Goal: Task Accomplishment & Management: Use online tool/utility

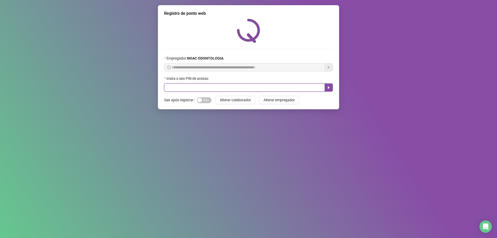
click at [216, 91] on input "text" at bounding box center [244, 87] width 161 height 8
type input "*****"
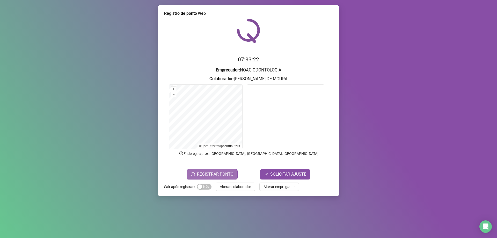
click at [209, 175] on span "REGISTRAR PONTO" at bounding box center [215, 174] width 37 height 6
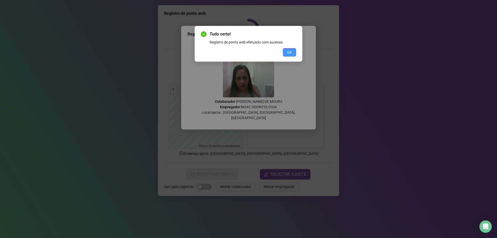
click at [290, 52] on span "OK" at bounding box center [289, 52] width 5 height 6
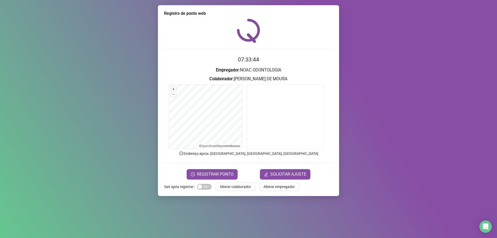
click at [243, 187] on span "Alterar colaborador" at bounding box center [235, 187] width 31 height 6
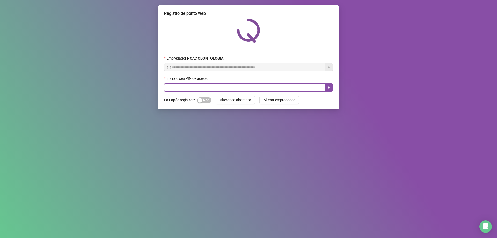
click at [193, 86] on input "text" at bounding box center [244, 87] width 161 height 8
type input "*****"
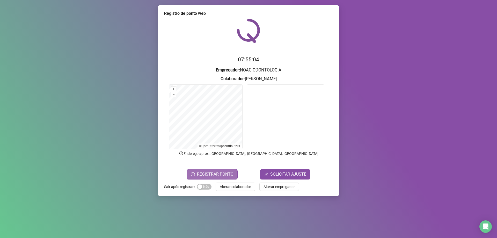
click at [228, 170] on button "REGISTRAR PONTO" at bounding box center [212, 174] width 51 height 10
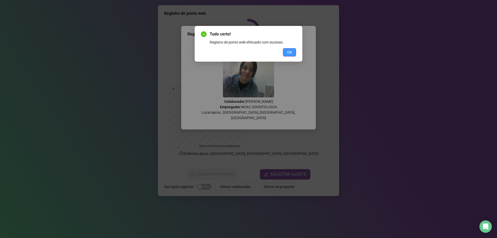
click at [291, 54] on span "OK" at bounding box center [289, 52] width 5 height 6
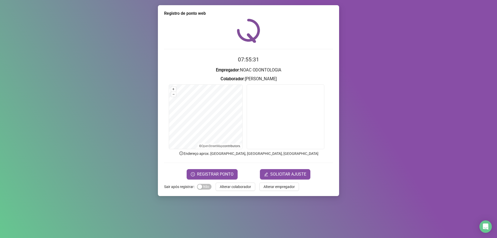
click at [427, 96] on div "Registro de ponto web 07:55:31 Empregador : NOAC ODONTOLOGIA Colaborador : [PER…" at bounding box center [248, 119] width 497 height 238
click at [248, 187] on span "Alterar colaborador" at bounding box center [235, 187] width 31 height 6
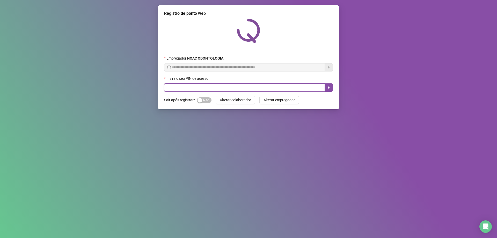
click at [173, 86] on input "text" at bounding box center [244, 87] width 161 height 8
type input "*****"
click at [329, 90] on icon "caret-right" at bounding box center [329, 87] width 4 height 4
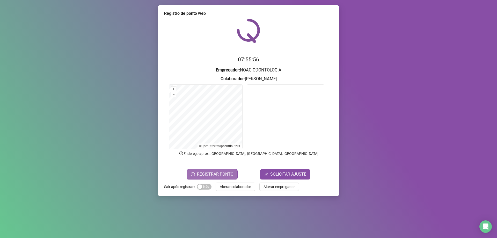
click at [210, 174] on span "REGISTRAR PONTO" at bounding box center [215, 174] width 37 height 6
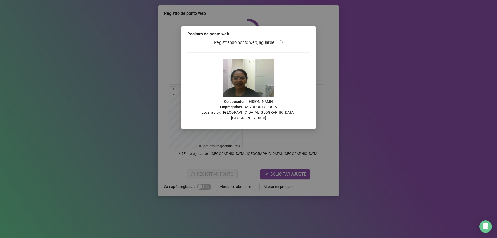
click at [214, 174] on div "Registro de ponto web Registrando ponto web, aguarde... Colaborador : [PERSON_N…" at bounding box center [248, 119] width 497 height 238
click at [213, 174] on div "Registro de ponto web Registrando ponto web, aguarde... Colaborador : [PERSON_N…" at bounding box center [248, 119] width 497 height 238
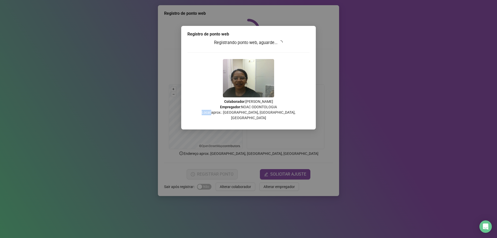
click at [207, 175] on div "Registro de ponto web Registrando ponto web, aguarde... Colaborador : [PERSON_N…" at bounding box center [248, 119] width 497 height 238
click at [290, 39] on h3 "Registrando ponto web, aguarde..." at bounding box center [249, 42] width 122 height 7
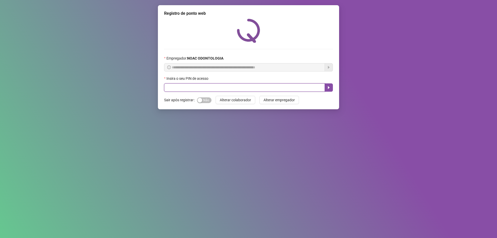
click at [183, 84] on input "text" at bounding box center [244, 87] width 161 height 8
type input "*****"
click at [330, 89] on icon "caret-right" at bounding box center [329, 87] width 4 height 4
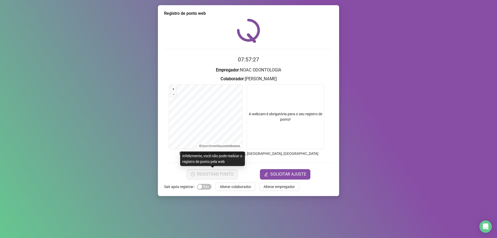
click at [219, 176] on button "REGISTRAR PONTO" at bounding box center [212, 174] width 51 height 10
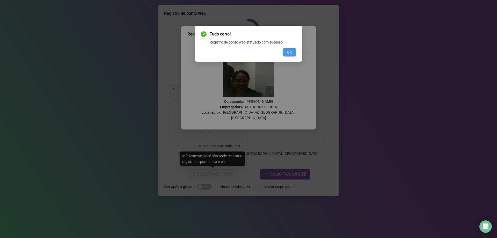
click at [289, 49] on button "OK" at bounding box center [289, 52] width 13 height 8
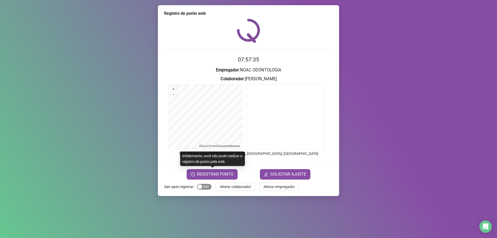
click at [205, 185] on span "Sim Não" at bounding box center [204, 187] width 15 height 6
click at [236, 184] on span "Alterar colaborador" at bounding box center [235, 187] width 31 height 6
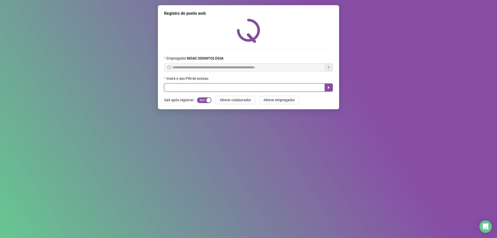
click at [211, 85] on input "text" at bounding box center [244, 87] width 161 height 8
type input "*****"
click at [330, 85] on button "button" at bounding box center [329, 87] width 8 height 8
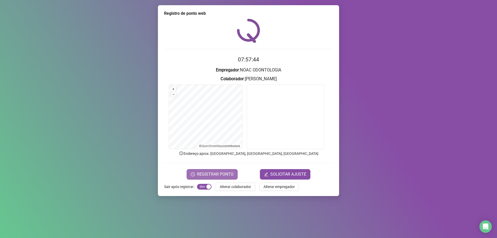
click at [227, 175] on span "REGISTRAR PONTO" at bounding box center [215, 174] width 37 height 6
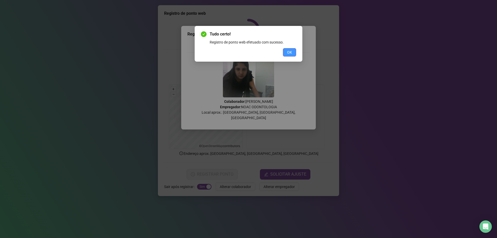
click at [288, 53] on span "OK" at bounding box center [289, 52] width 5 height 6
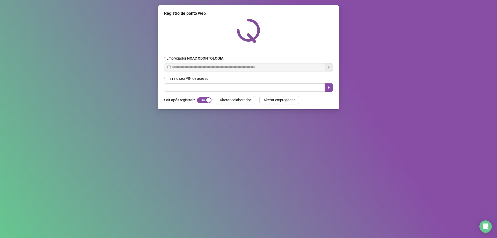
drag, startPoint x: 443, startPoint y: 51, endPoint x: 468, endPoint y: 46, distance: 25.6
click at [444, 51] on div "**********" at bounding box center [248, 119] width 497 height 238
